Goal: Book appointment/travel/reservation

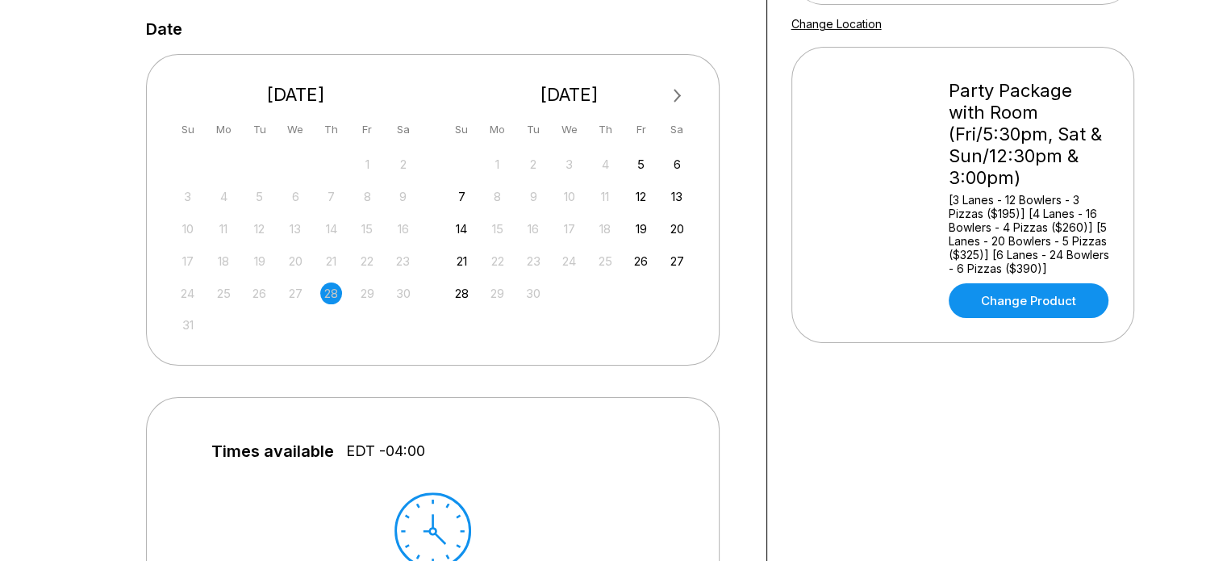
scroll to position [323, 0]
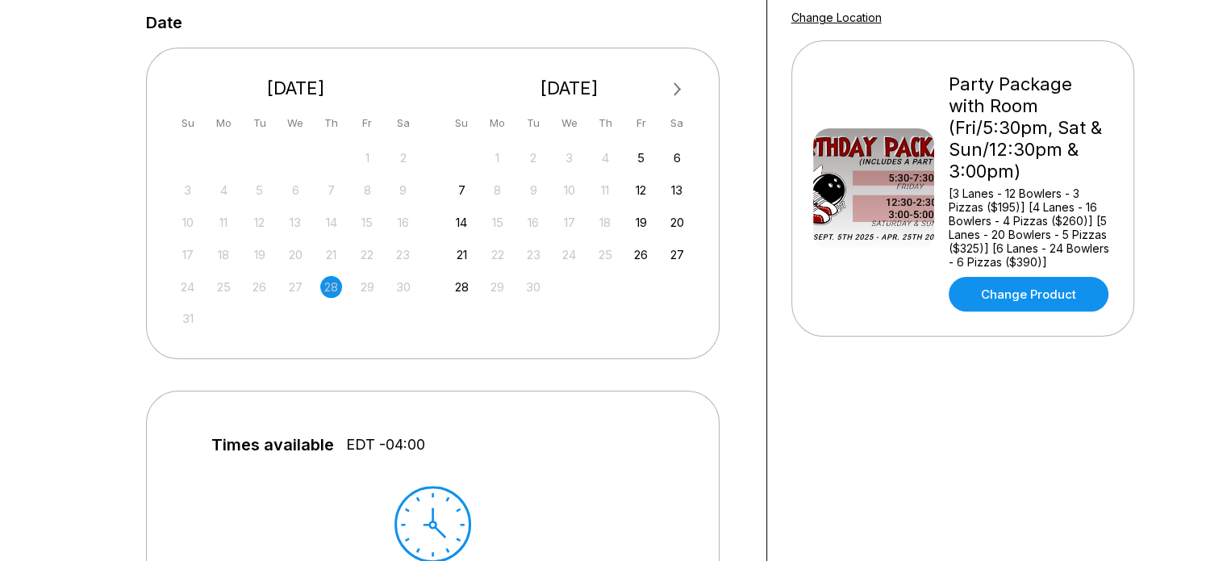
click at [676, 83] on span "Next Month" at bounding box center [676, 89] width 0 height 19
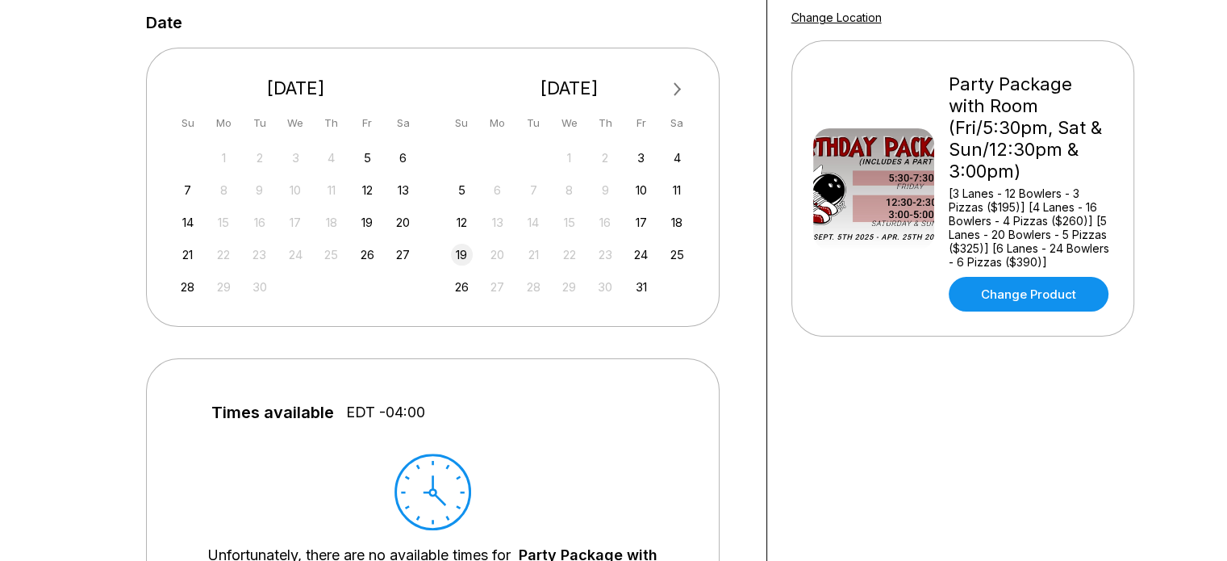
click at [463, 257] on div "19" at bounding box center [462, 255] width 22 height 22
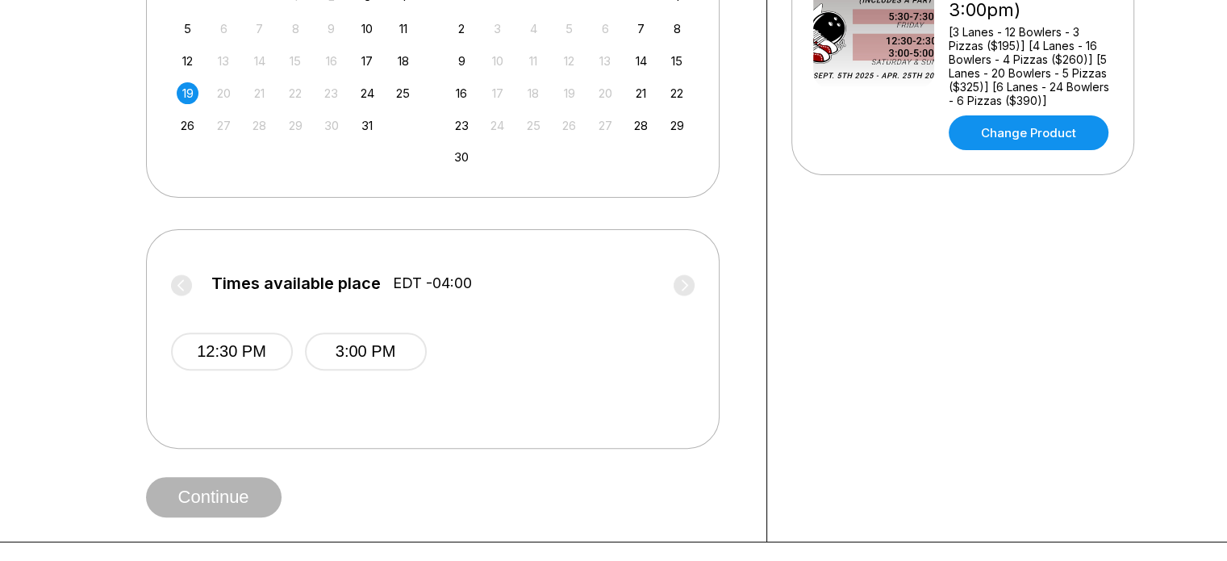
scroll to position [565, 0]
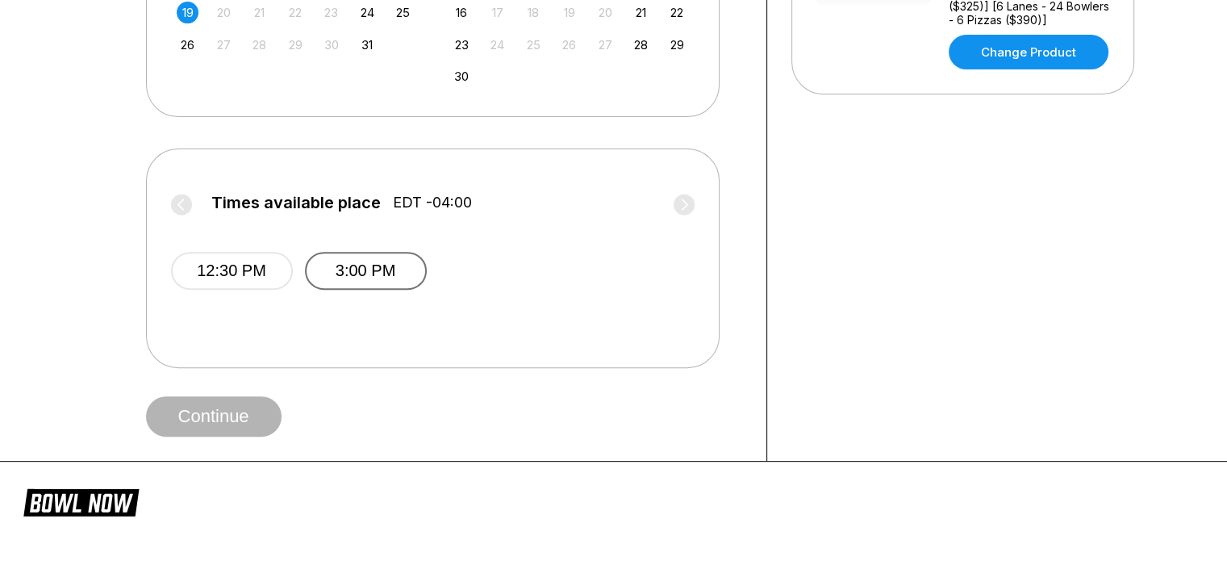
click at [378, 266] on button "3:00 PM" at bounding box center [366, 271] width 122 height 38
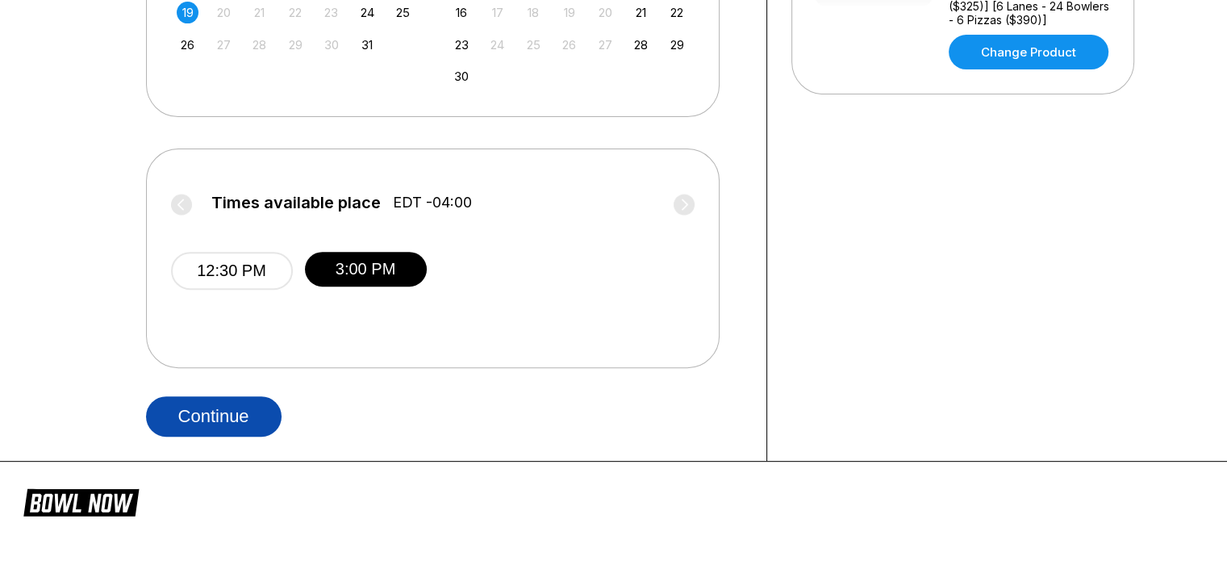
click at [270, 411] on button "Continue" at bounding box center [214, 416] width 136 height 40
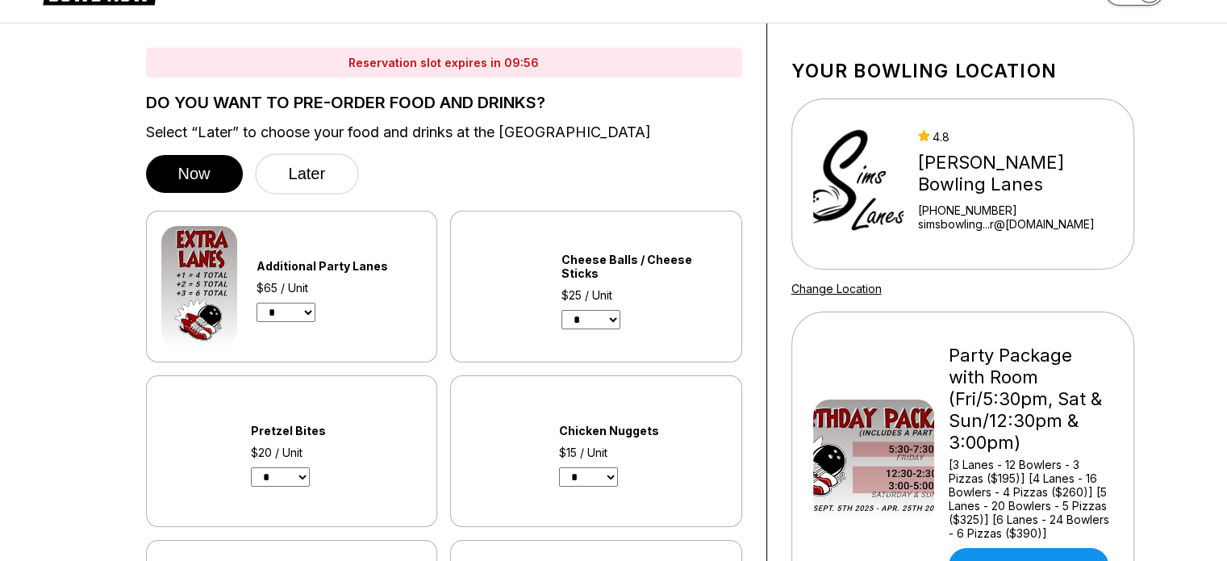
scroll to position [81, 0]
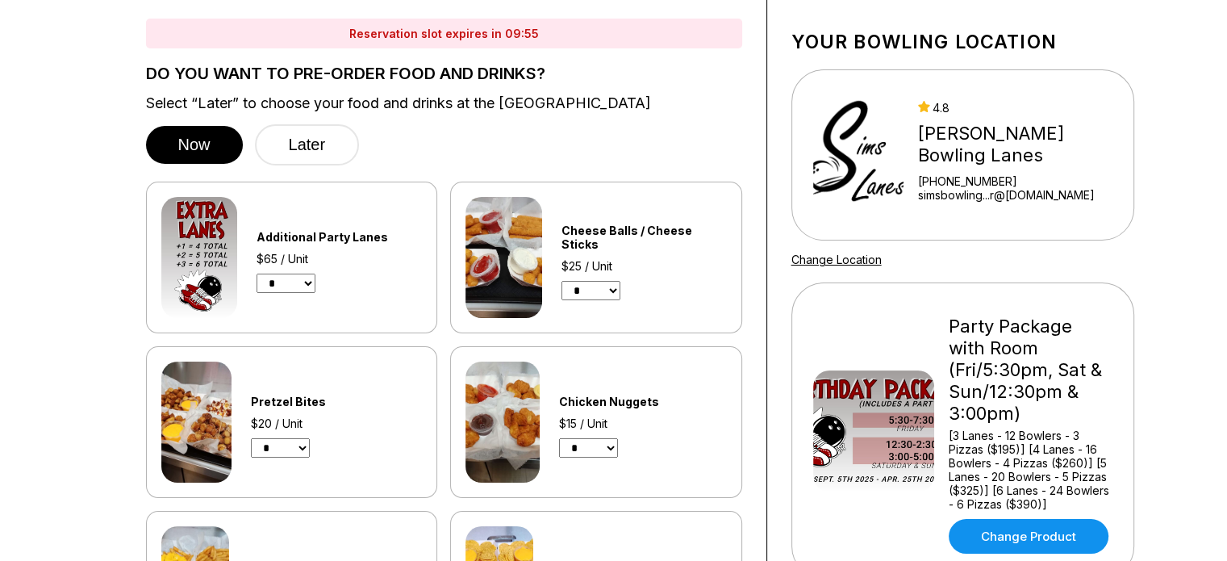
click at [304, 283] on select "* * * *" at bounding box center [286, 283] width 59 height 19
select select "*"
click at [257, 274] on select "* * * *" at bounding box center [286, 283] width 59 height 19
click at [373, 291] on div "Additional Party Lanes $65 x 3 Units * * * *" at bounding box center [291, 257] width 261 height 121
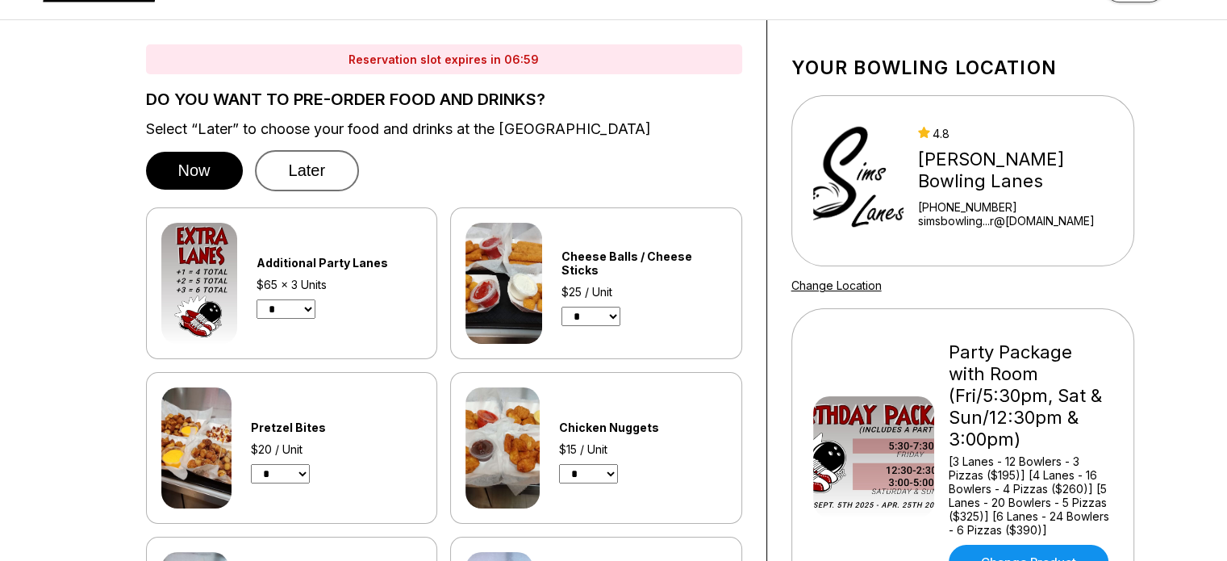
scroll to position [0, 0]
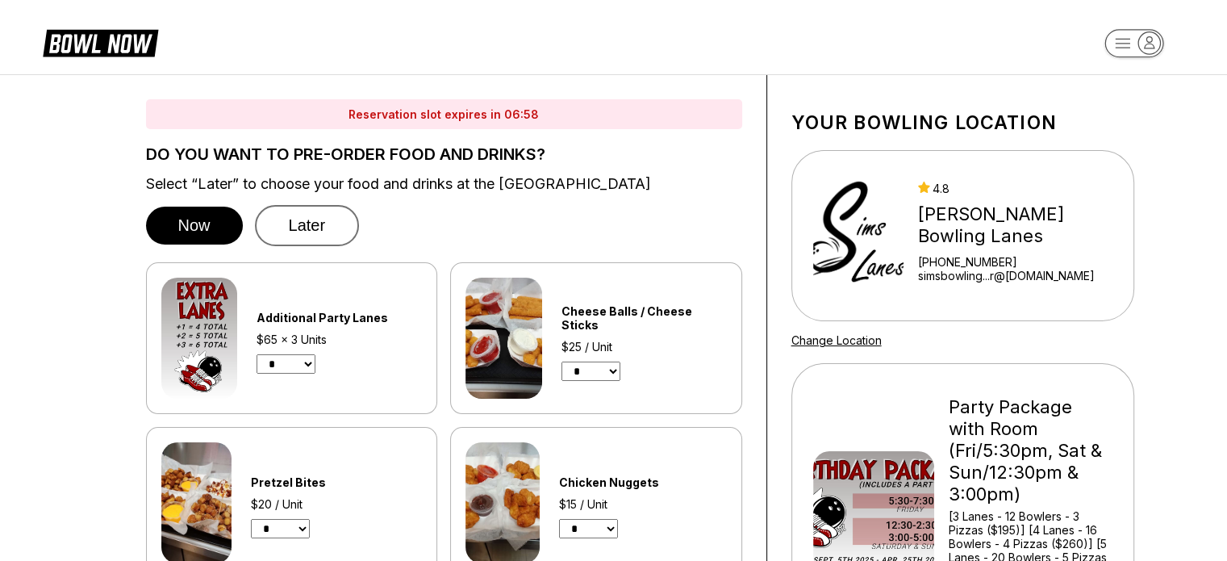
click at [319, 217] on button "Later" at bounding box center [307, 225] width 105 height 41
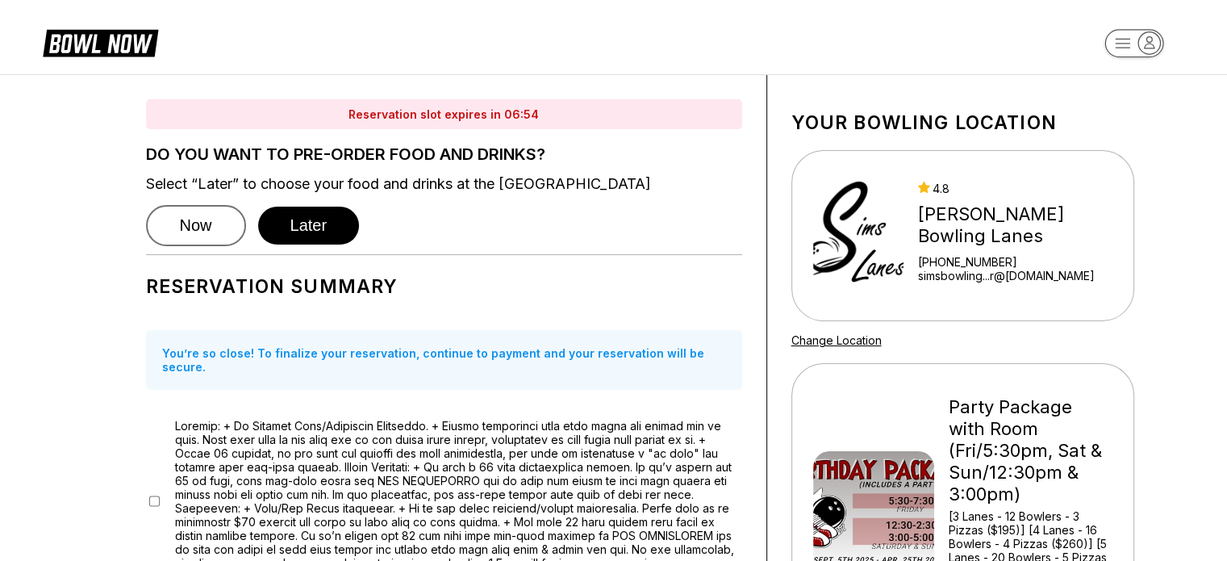
click at [214, 224] on button "Now" at bounding box center [196, 225] width 100 height 41
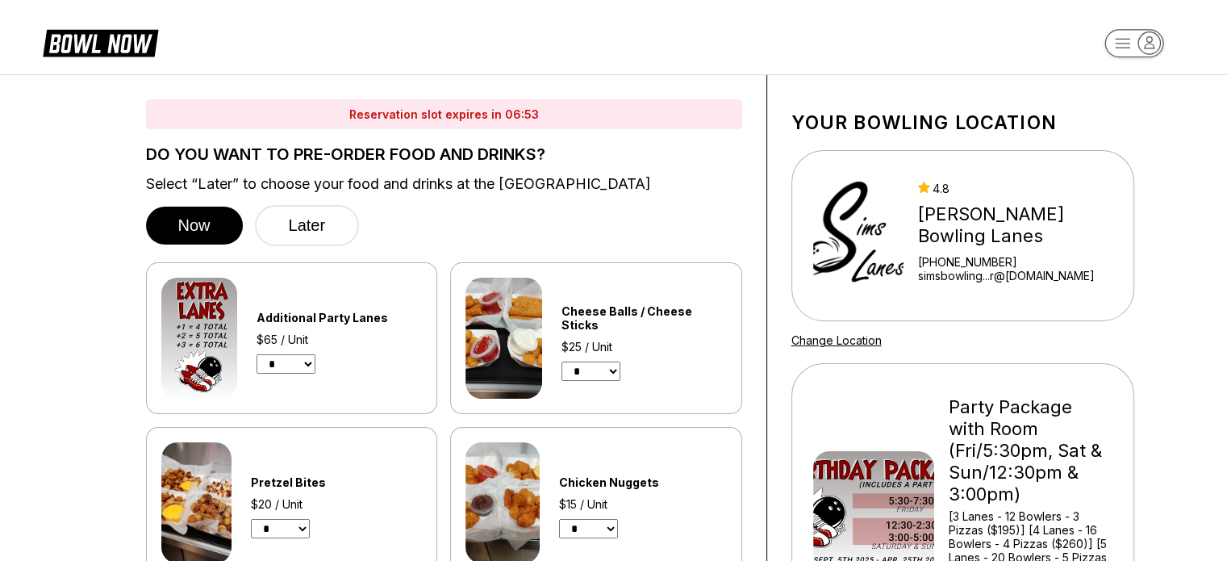
click at [304, 355] on select "* * * *" at bounding box center [286, 363] width 59 height 19
select select "*"
click at [257, 354] on select "* * * *" at bounding box center [286, 363] width 59 height 19
click at [216, 231] on button "Now" at bounding box center [194, 226] width 97 height 38
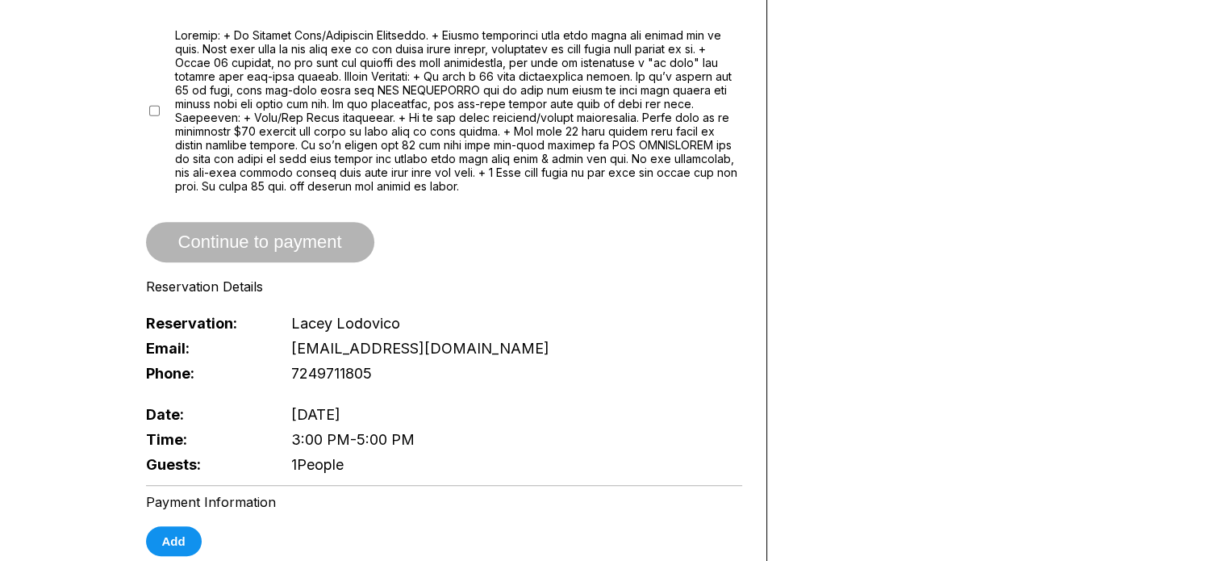
scroll to position [1291, 0]
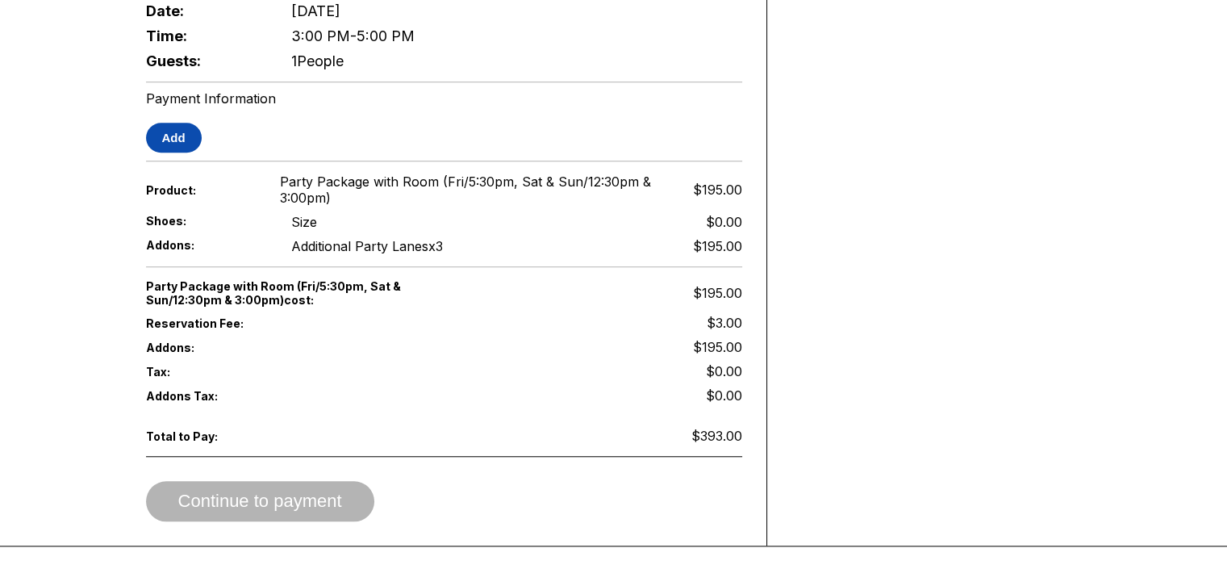
click at [169, 123] on button "Add" at bounding box center [174, 138] width 56 height 30
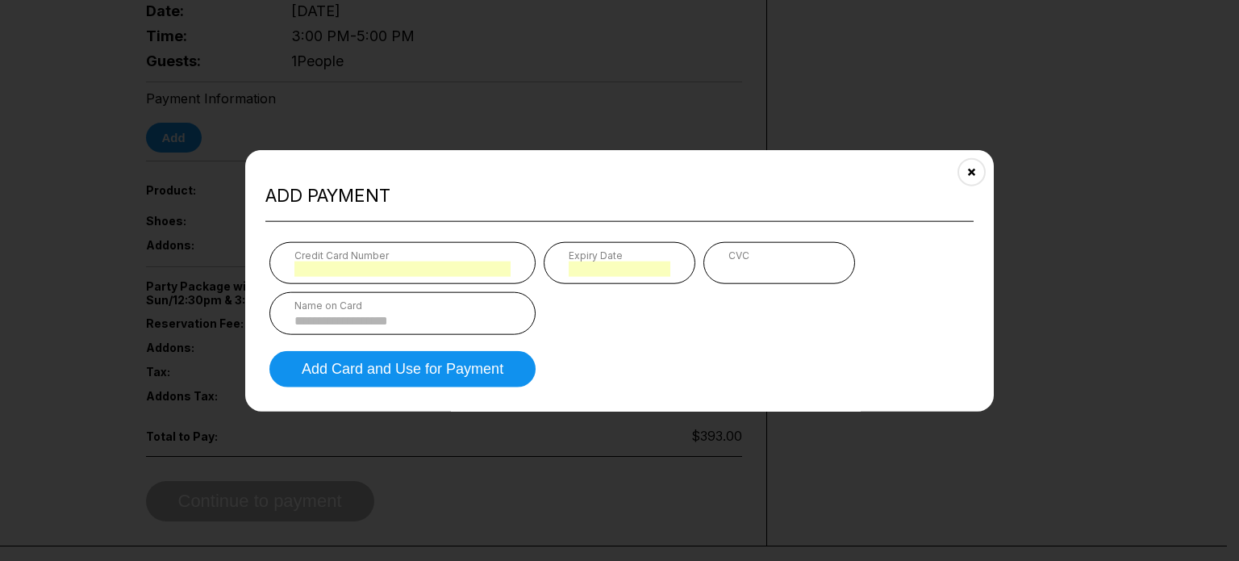
click at [718, 264] on div "CVC" at bounding box center [780, 263] width 152 height 42
click at [344, 317] on input at bounding box center [402, 321] width 216 height 14
click at [369, 319] on input at bounding box center [402, 321] width 216 height 14
type input "**********"
type input "*"
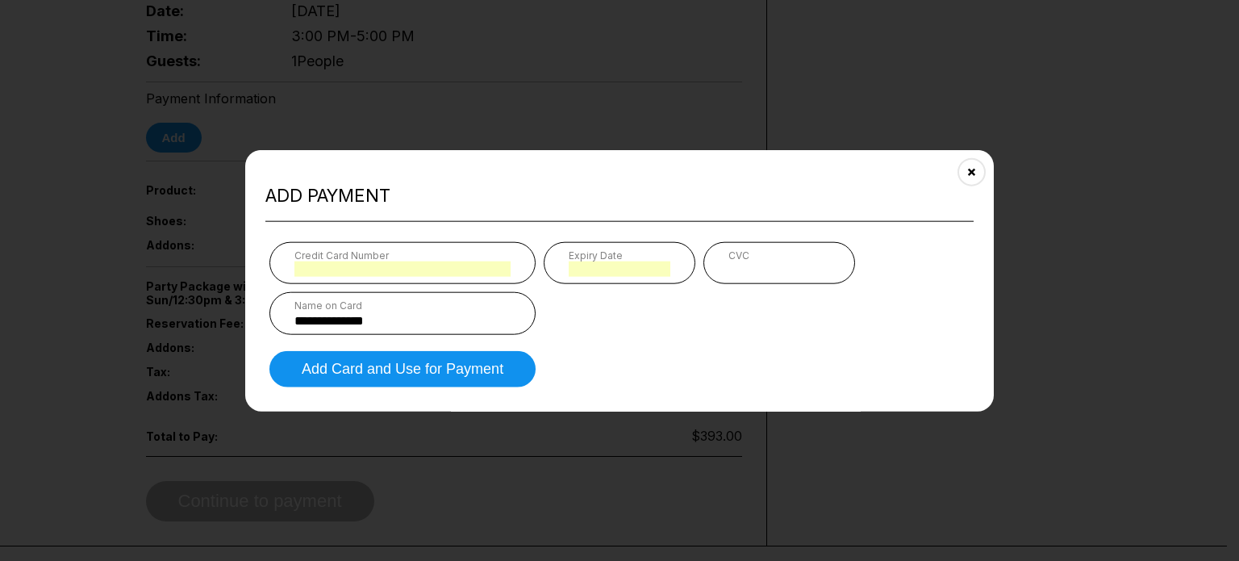
type input "*"
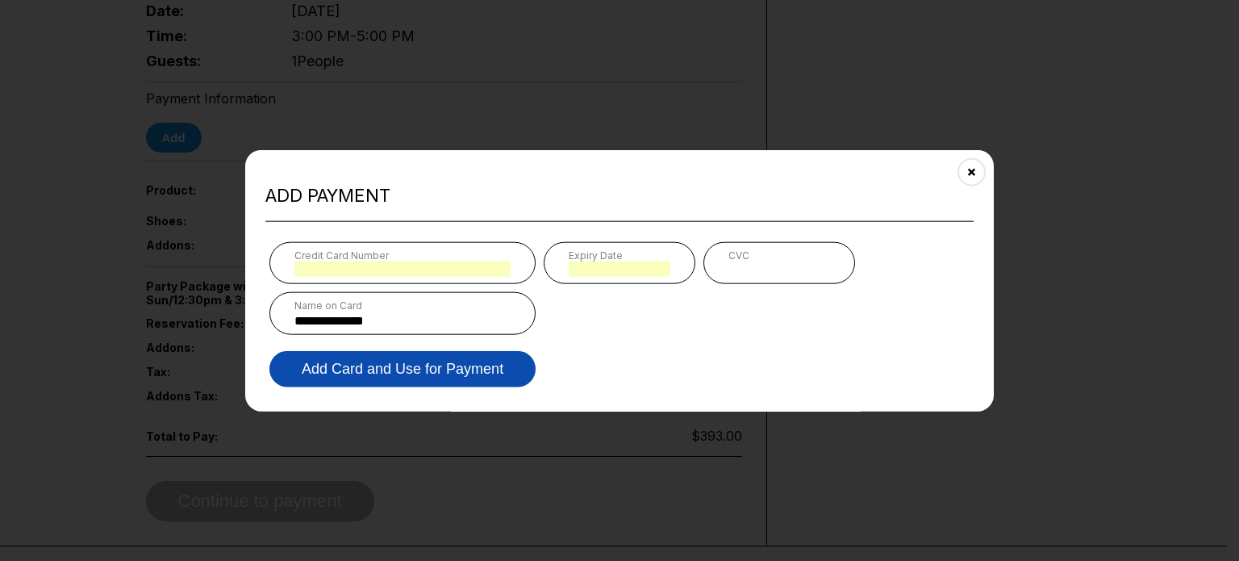
click at [470, 377] on button "Add Card and Use for Payment" at bounding box center [402, 369] width 266 height 36
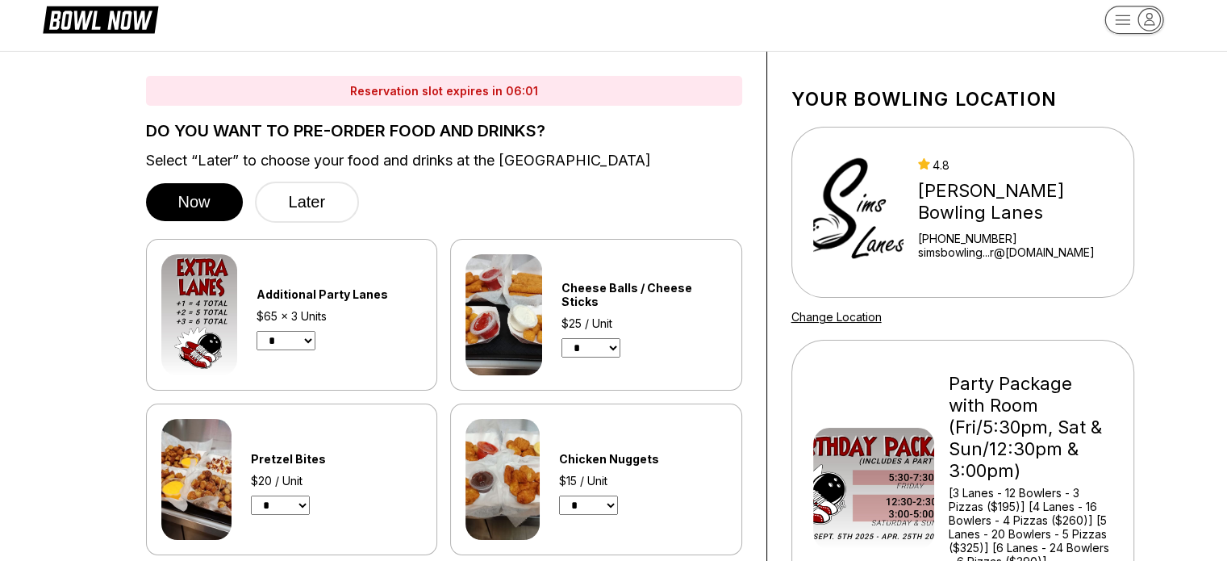
scroll to position [0, 0]
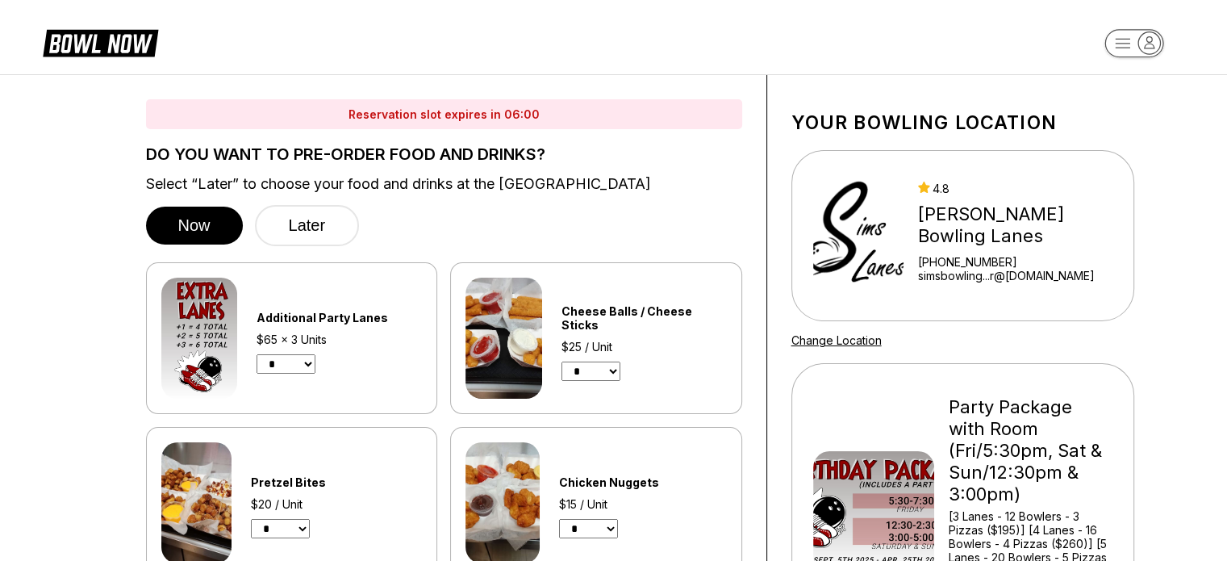
click at [424, 400] on div "Additional Party Lanes $65 x 3 Units * * * *" at bounding box center [292, 338] width 292 height 152
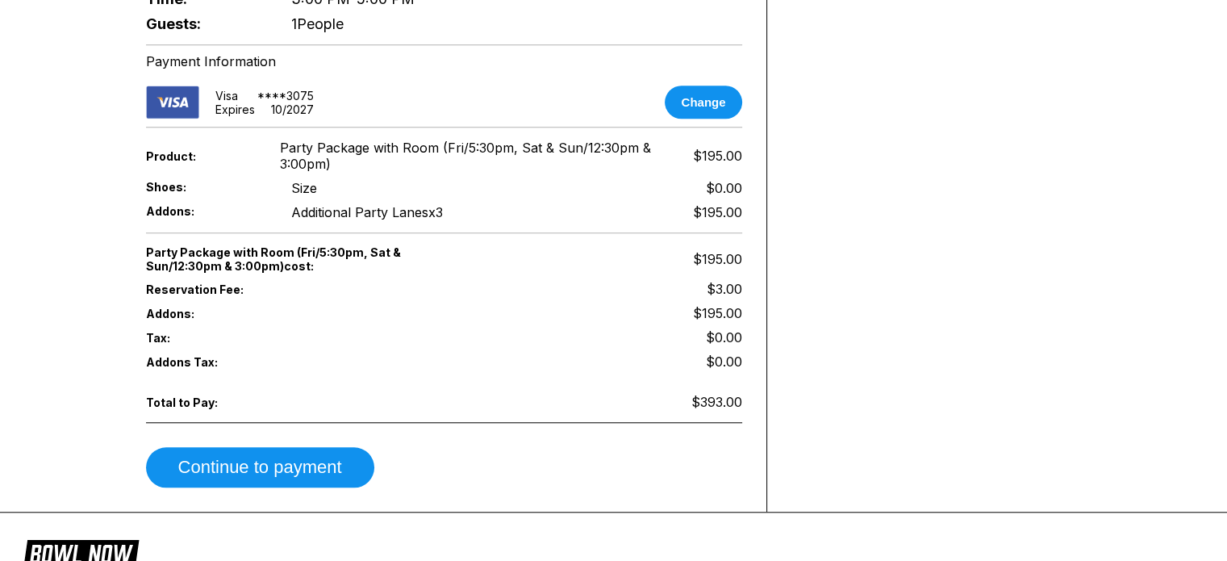
scroll to position [1452, 0]
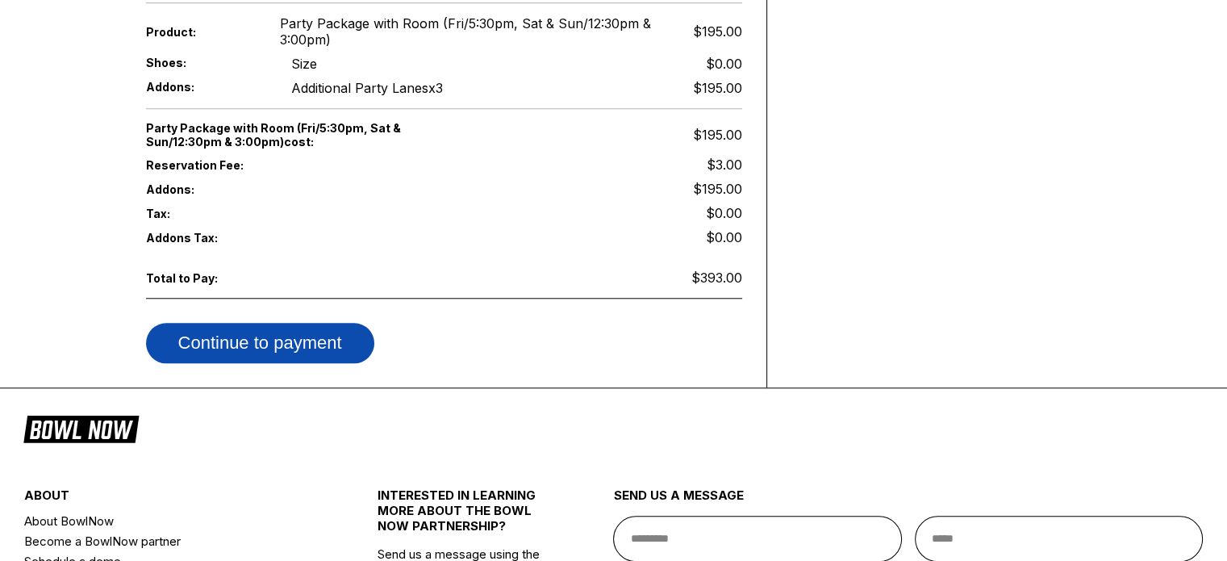
click at [335, 328] on button "Continue to payment" at bounding box center [260, 343] width 228 height 40
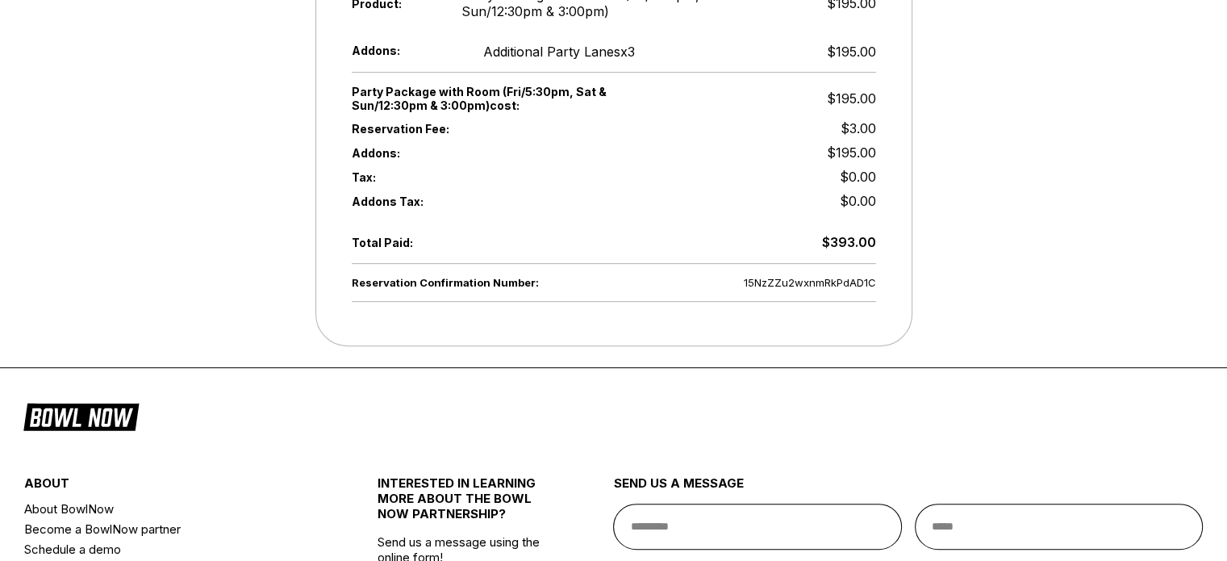
scroll to position [565, 0]
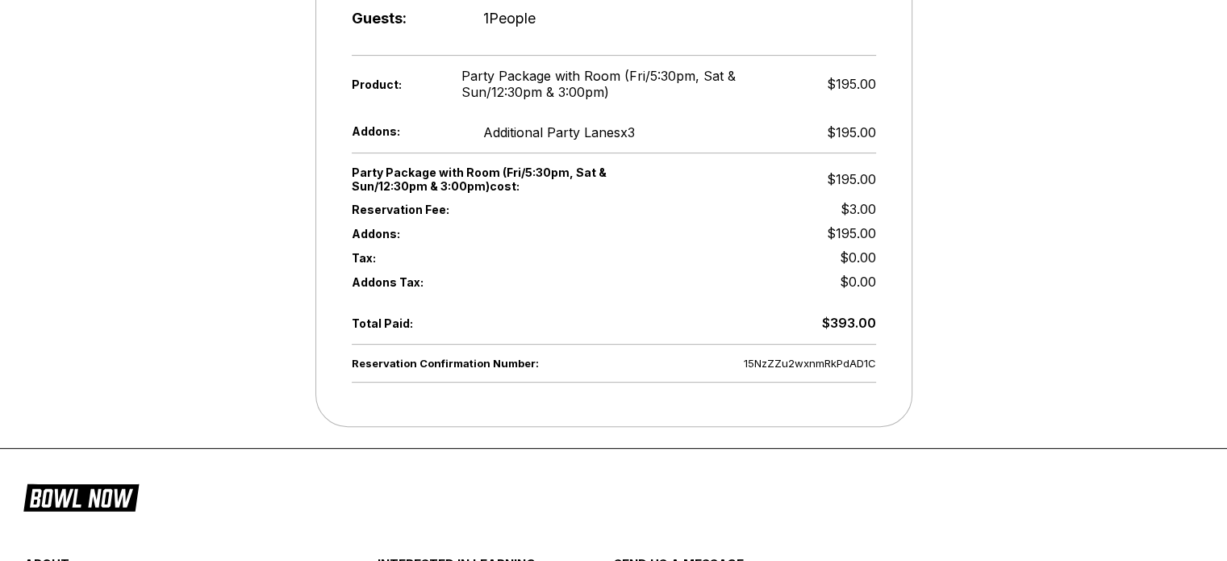
click at [842, 232] on span "$195.00" at bounding box center [851, 233] width 49 height 16
click at [842, 315] on div "$393.00" at bounding box center [849, 323] width 54 height 18
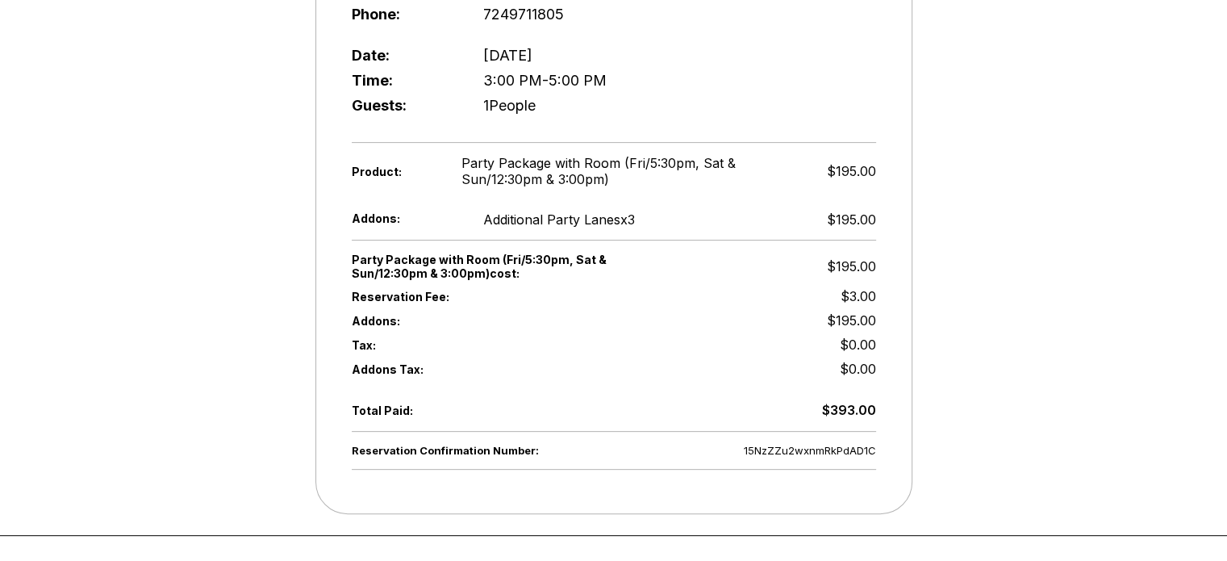
scroll to position [484, 0]
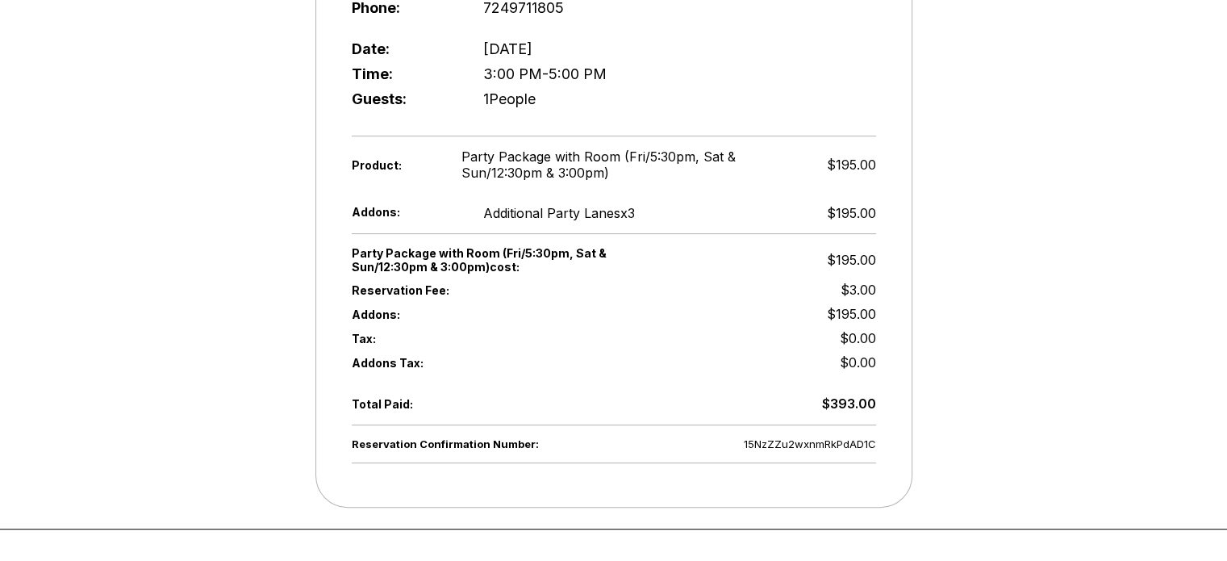
click at [597, 180] on span "Party Package with Room (Fri/5:30pm, Sat & Sun/12:30pm & 3:00pm)" at bounding box center [630, 164] width 339 height 32
click at [620, 212] on div "Additional Party Lanes x 3" at bounding box center [559, 213] width 152 height 16
click at [668, 220] on div "Addons: Additional Party Lanes x 3 $195.00" at bounding box center [614, 213] width 524 height 24
